Goal: Task Accomplishment & Management: Use online tool/utility

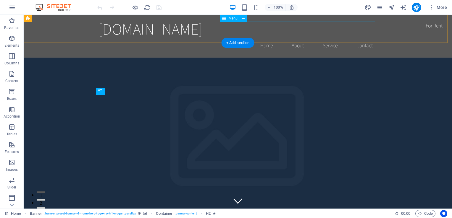
click at [297, 38] on nav "Home About Service Contact" at bounding box center [237, 45] width 279 height 15
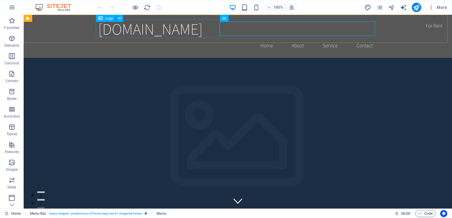
click at [109, 19] on span "Logo" at bounding box center [109, 19] width 8 height 4
click at [118, 19] on icon at bounding box center [119, 18] width 3 height 6
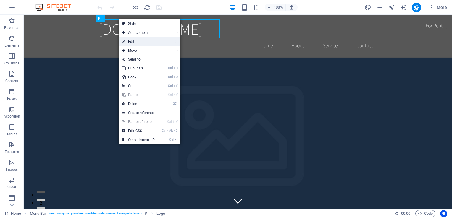
click at [133, 38] on link "⏎ Edit" at bounding box center [139, 41] width 40 height 9
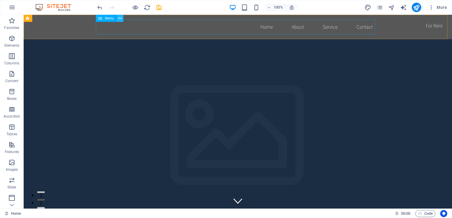
click at [118, 19] on icon at bounding box center [119, 18] width 3 height 6
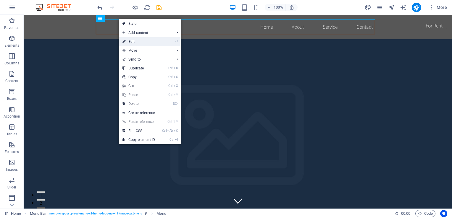
click at [150, 42] on link "⏎ Edit" at bounding box center [139, 41] width 40 height 9
select select
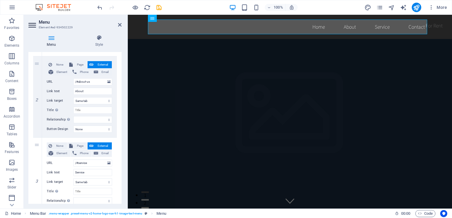
click at [122, 144] on div "Menu Style Menu Auto Custom Create custom menu items for this menu. Recommended…" at bounding box center [75, 119] width 103 height 179
click at [10, 166] on icon "button" at bounding box center [11, 162] width 7 height 7
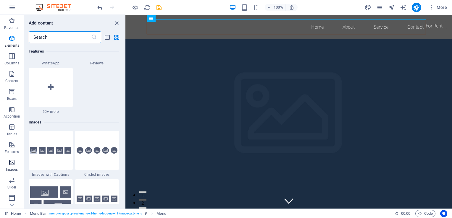
scroll to position [3001, 0]
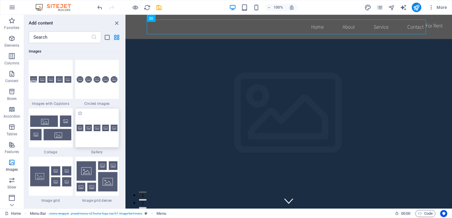
click at [101, 140] on div at bounding box center [97, 128] width 44 height 39
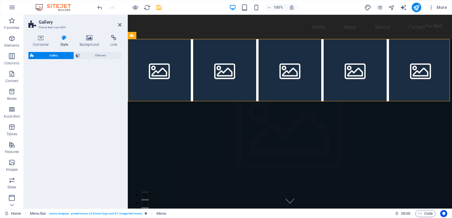
select select "rem"
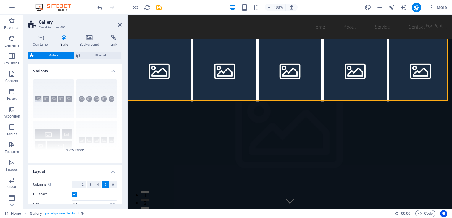
click at [104, 10] on div at bounding box center [129, 7] width 66 height 9
click at [102, 8] on icon "undo" at bounding box center [99, 7] width 7 height 7
